Goal: Task Accomplishment & Management: Use online tool/utility

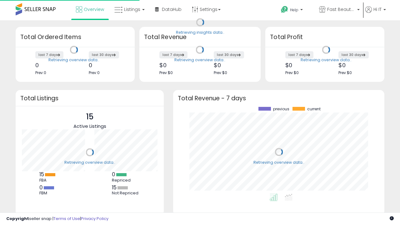
scroll to position [87, 199]
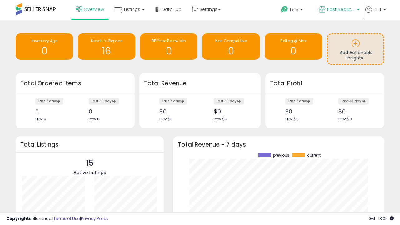
click at [338, 10] on span "Fast Beauty ([GEOGRAPHIC_DATA])" at bounding box center [341, 9] width 28 height 6
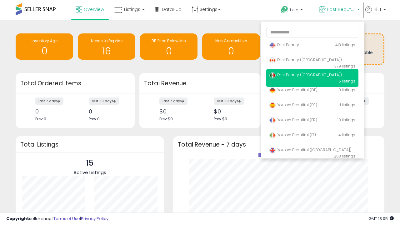
click at [312, 61] on span "Fast Beauty ([GEOGRAPHIC_DATA])" at bounding box center [305, 59] width 72 height 5
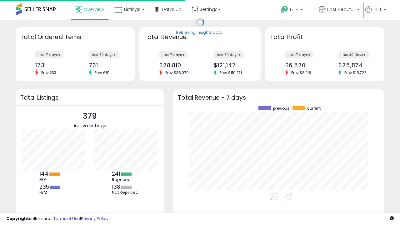
scroll to position [87, 199]
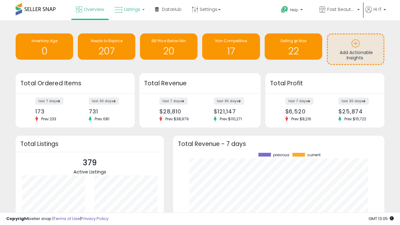
click at [129, 9] on span "Listings" at bounding box center [132, 9] width 16 height 6
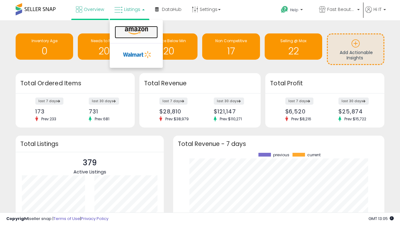
click at [135, 31] on icon at bounding box center [136, 31] width 27 height 8
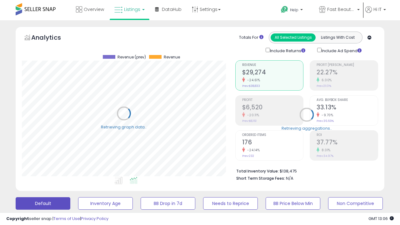
scroll to position [128, 213]
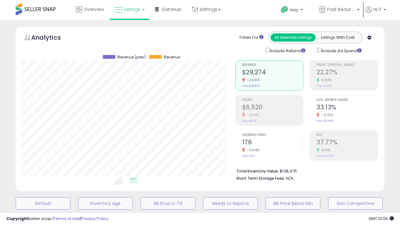
scroll to position [121, 0]
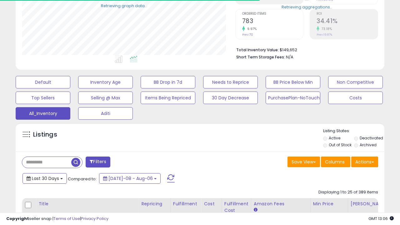
click at [44, 178] on span "Last 30 Days" at bounding box center [45, 178] width 27 height 6
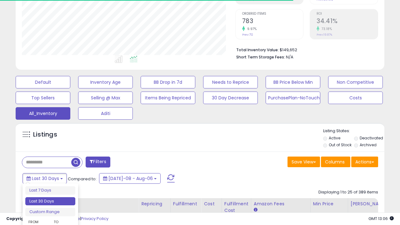
click at [50, 201] on li "Last 30 Days" at bounding box center [50, 201] width 50 height 8
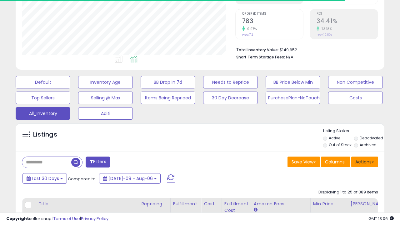
click at [364, 161] on button "Actions" at bounding box center [364, 161] width 27 height 11
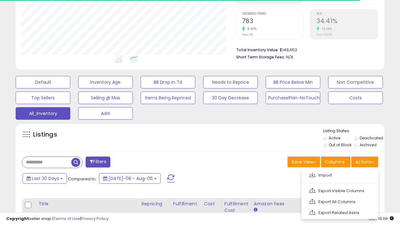
click at [339, 201] on link "Export All Columns" at bounding box center [339, 202] width 68 height 10
